Goal: Check status: Check status

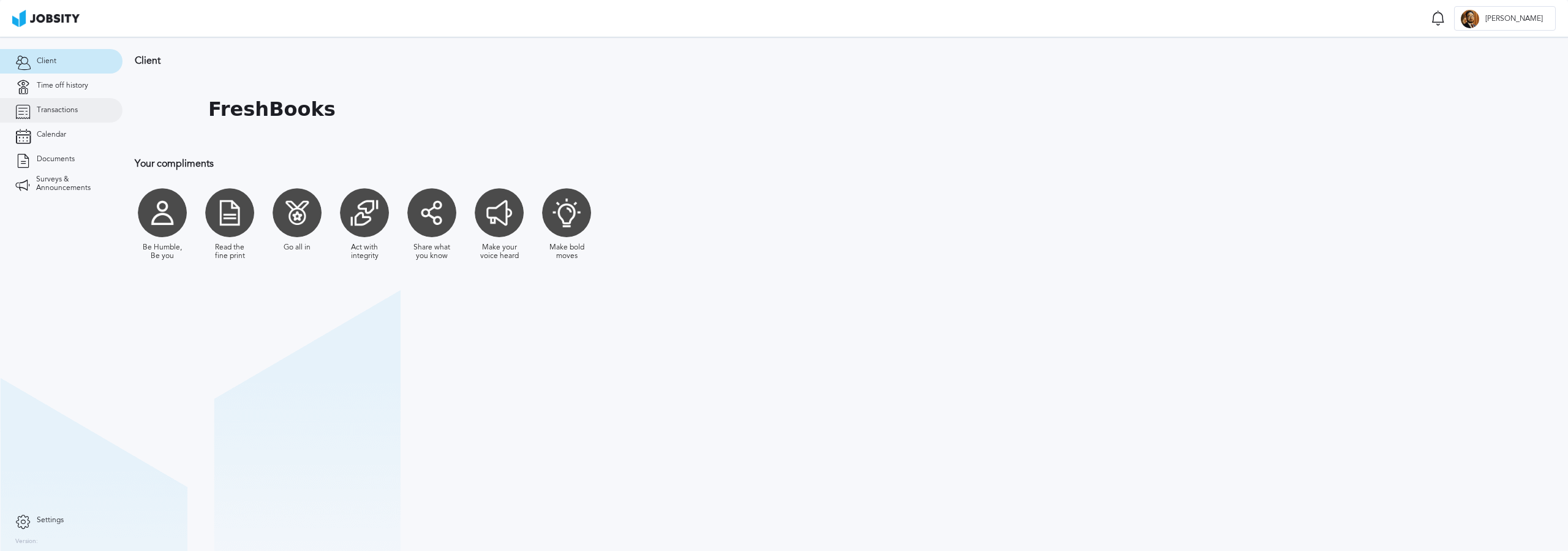
click at [56, 117] on link "Transactions" at bounding box center [61, 110] width 122 height 25
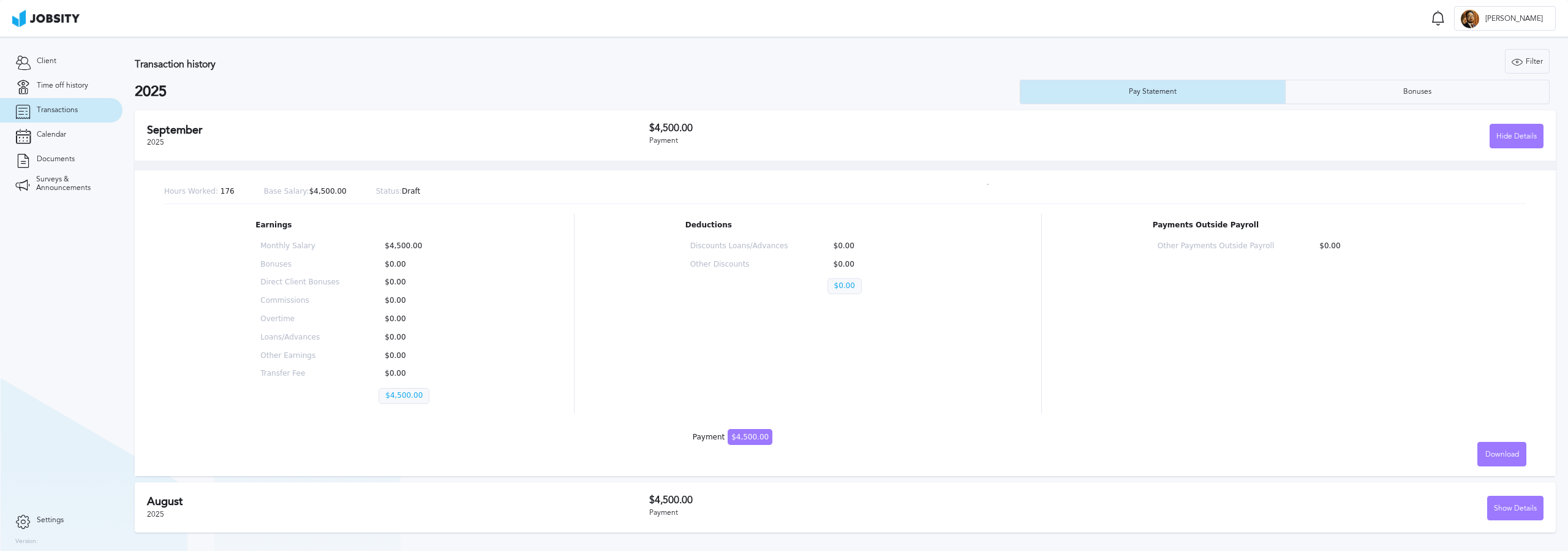
click at [619, 512] on div "[DATE]" at bounding box center [398, 506] width 502 height 24
drag, startPoint x: 631, startPoint y: 499, endPoint x: 766, endPoint y: 498, distance: 135.0
click at [637, 498] on h2 "August" at bounding box center [398, 501] width 502 height 13
click at [1500, 503] on div "Show Details" at bounding box center [1515, 509] width 55 height 25
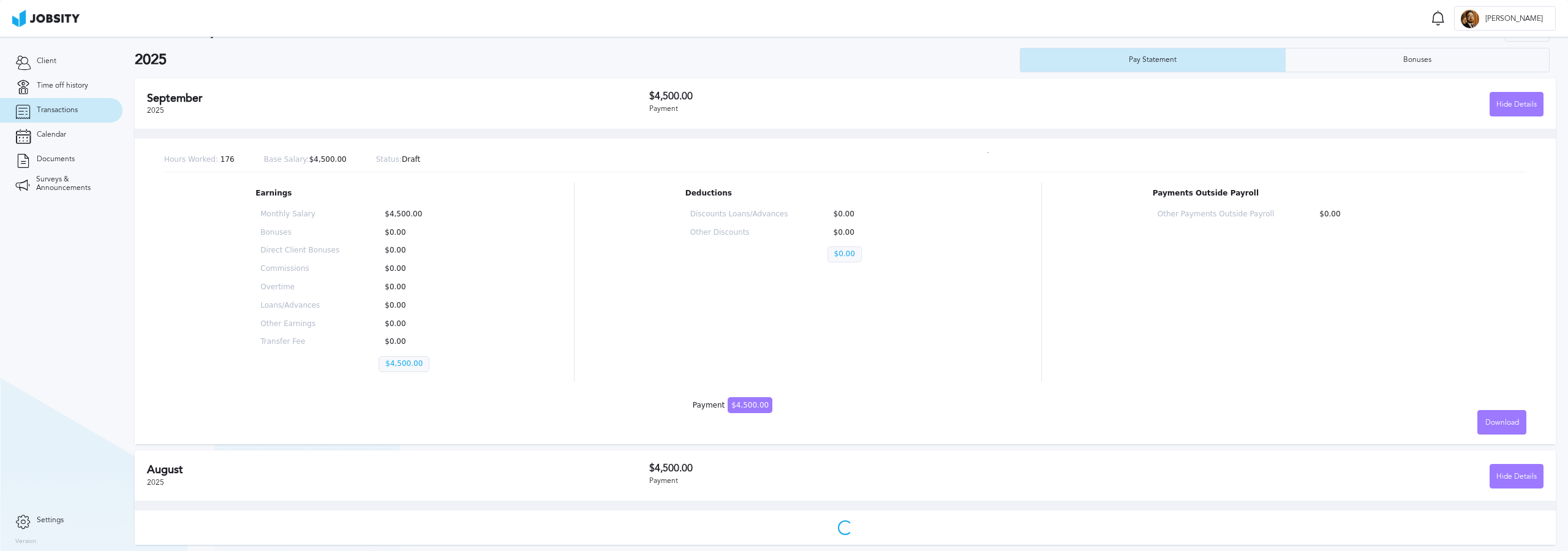
scroll to position [263, 0]
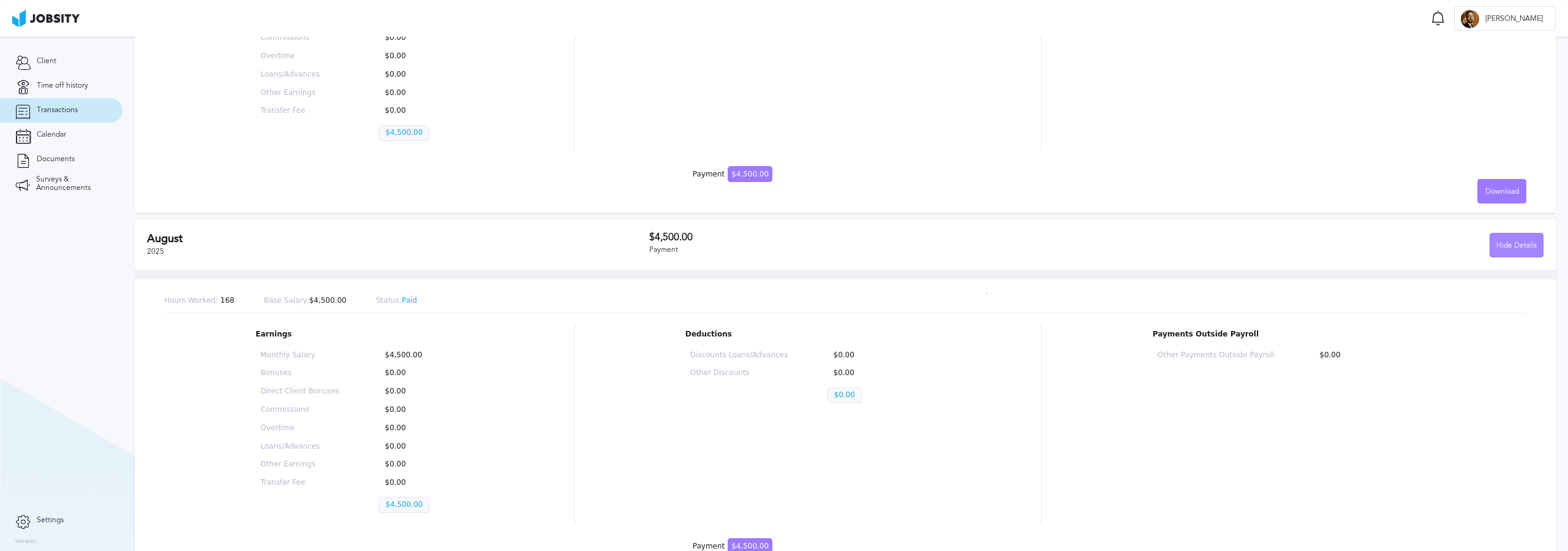
click at [1504, 246] on div "Hide Details" at bounding box center [1516, 246] width 53 height 25
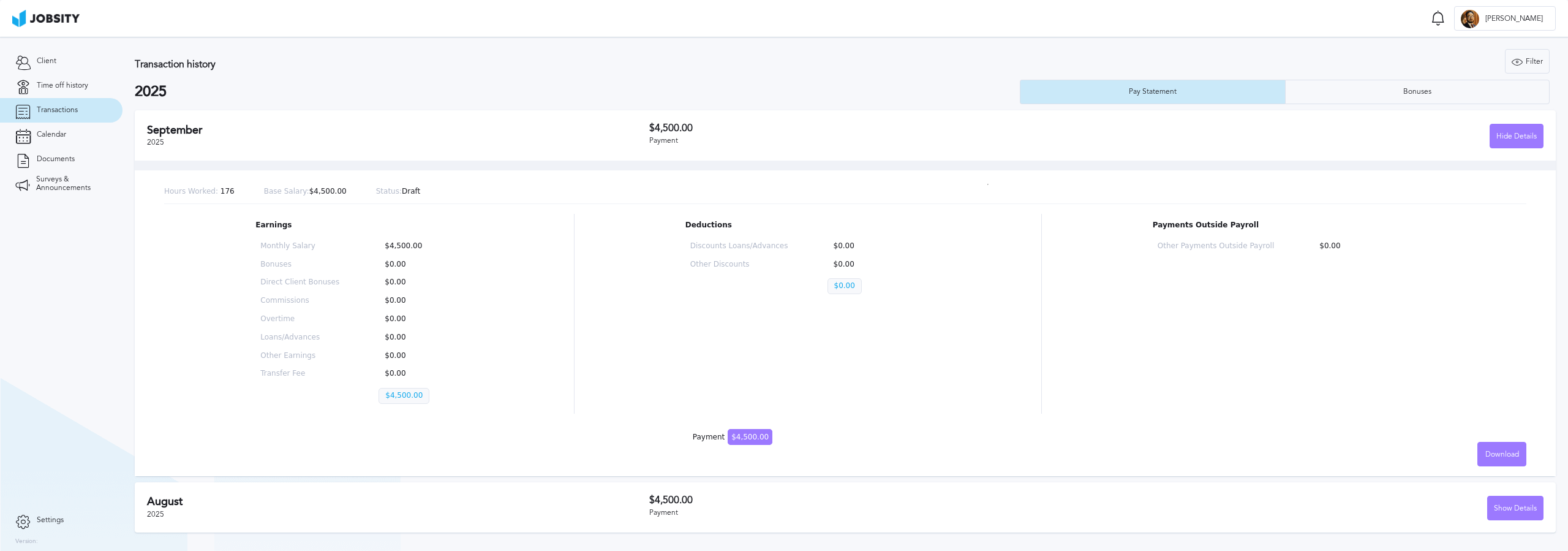
scroll to position [0, 0]
click at [533, 480] on div "[DATE] $4,500.00 Payment Hide Details Hours Worked: 176 Base Salary: $4,500.00 …" at bounding box center [845, 324] width 1421 height 428
drag, startPoint x: 1506, startPoint y: 505, endPoint x: 1499, endPoint y: 503, distance: 7.3
click at [1506, 504] on div "Show Details" at bounding box center [1515, 509] width 55 height 25
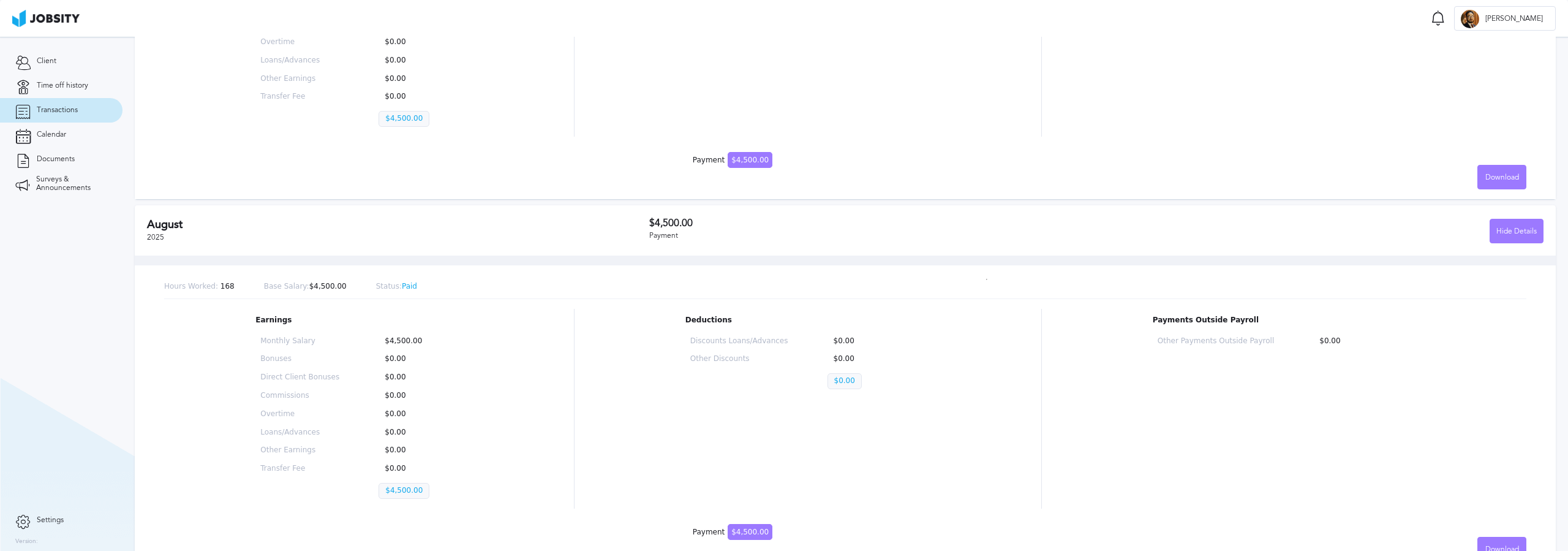
scroll to position [25, 0]
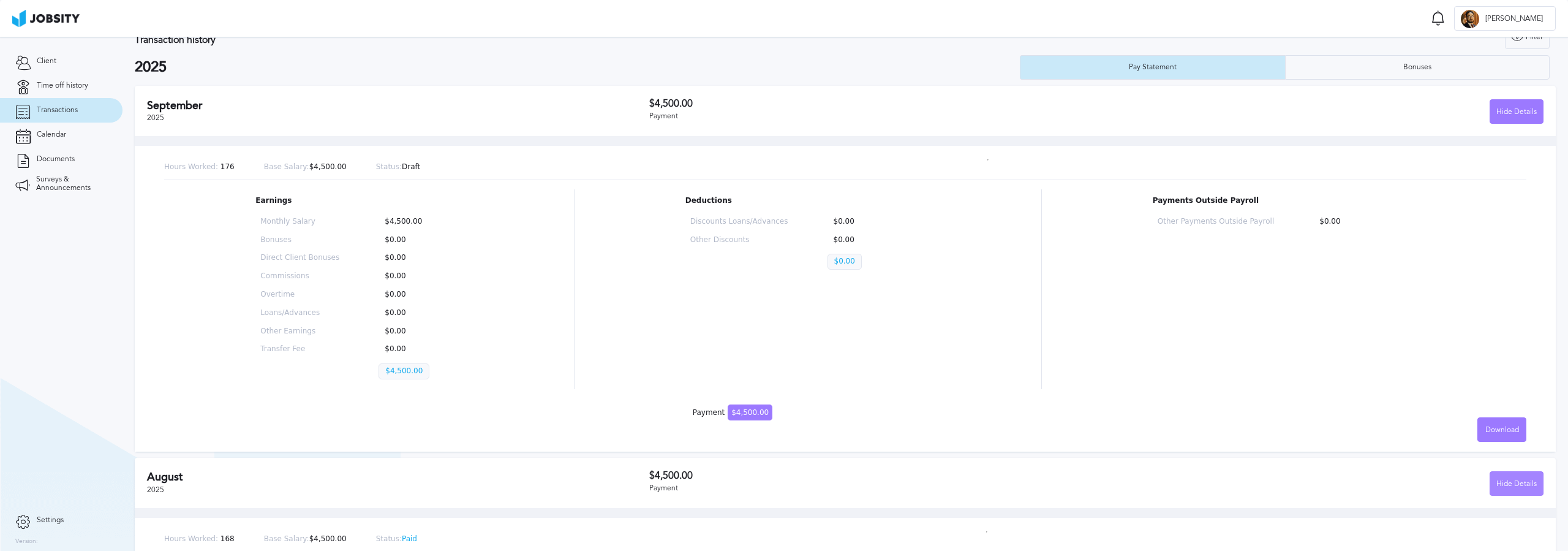
click at [1531, 484] on div "Hide Details" at bounding box center [1516, 484] width 53 height 25
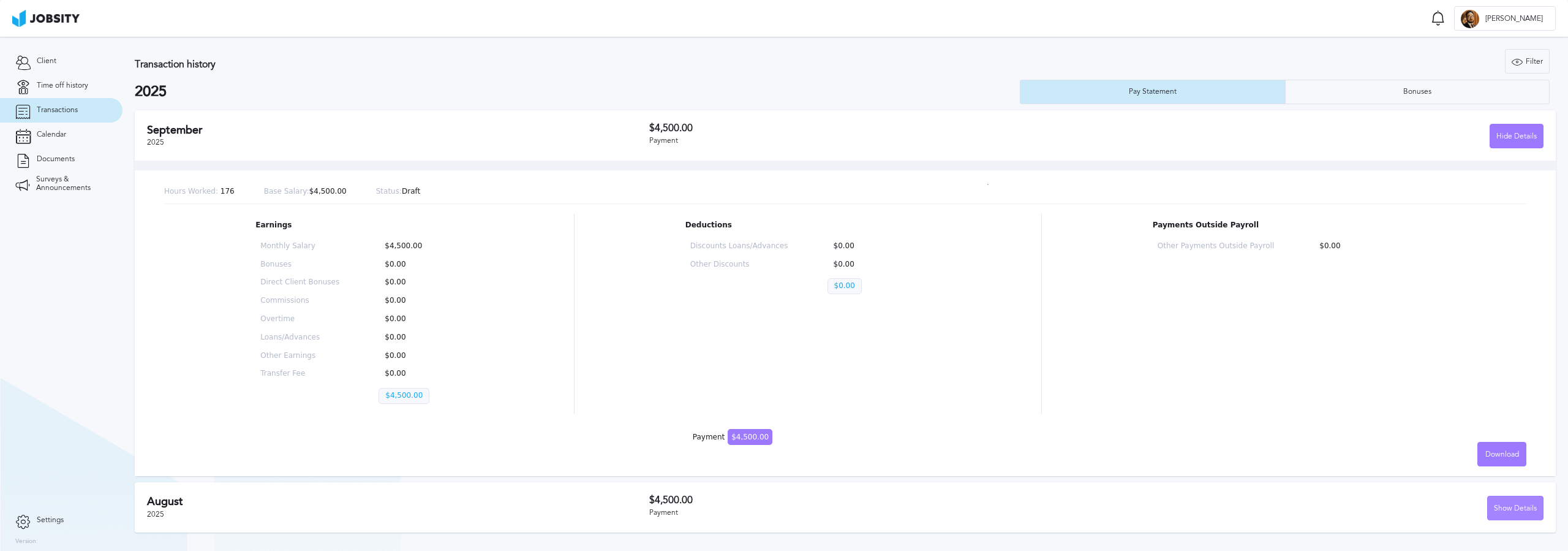
scroll to position [0, 0]
